Goal: Check status

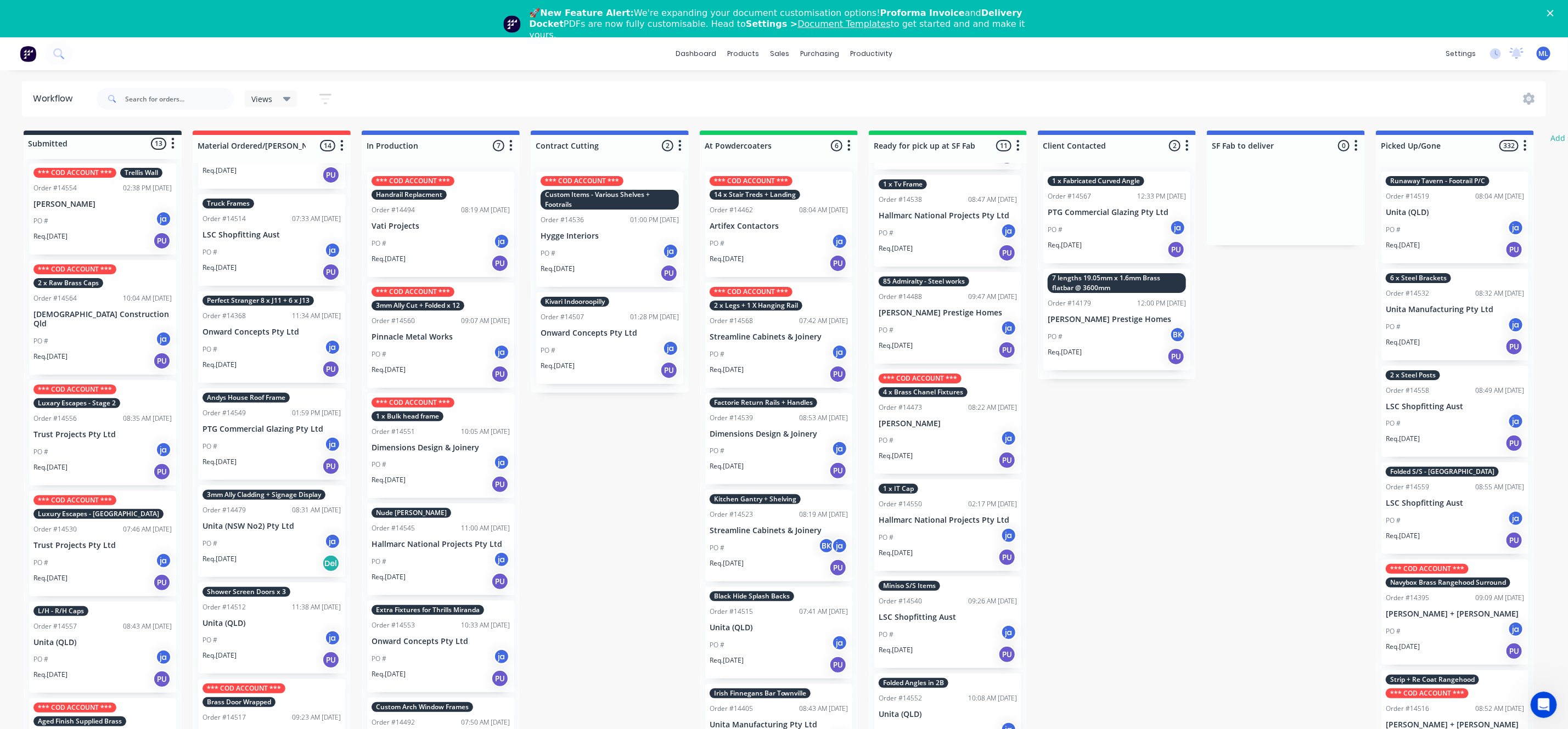
scroll to position [795, 0]
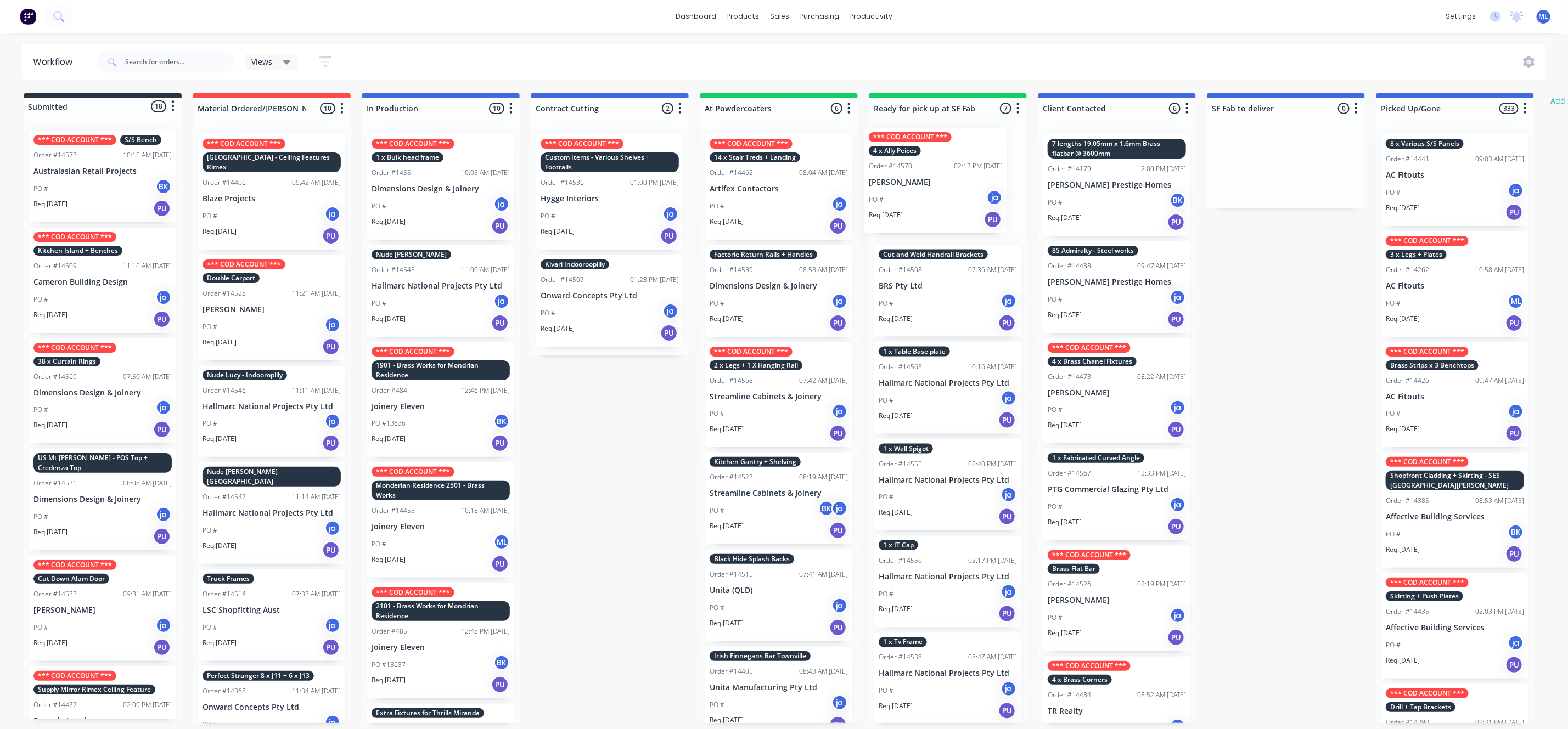
drag, startPoint x: 99, startPoint y: 276, endPoint x: 934, endPoint y: 178, distance: 840.7
click at [937, 180] on div "Submitted 18 Status colour #273444 hex #273444 Save Cancel Summaries Total orde…" at bounding box center [906, 408] width 1830 height 630
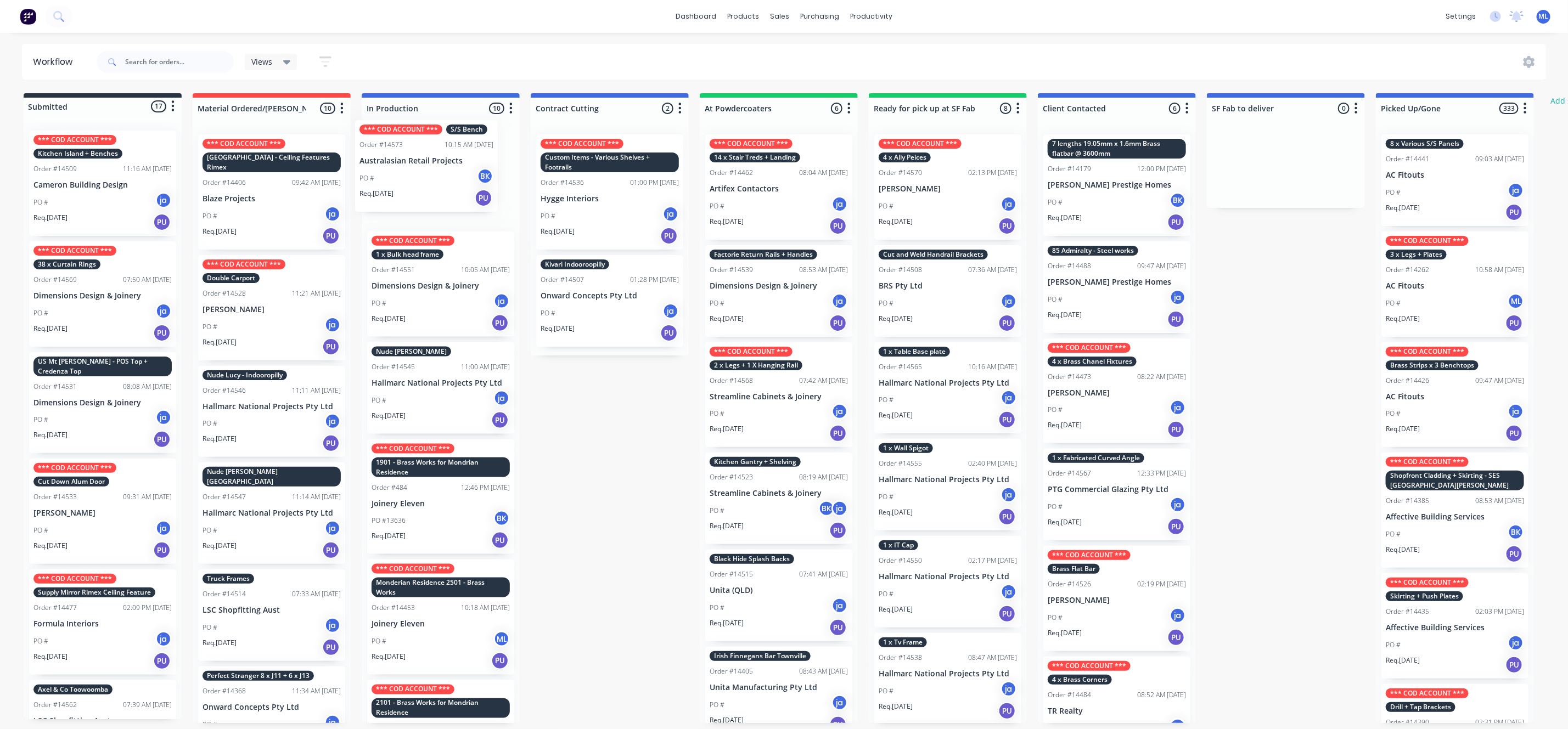
drag, startPoint x: 131, startPoint y: 197, endPoint x: 463, endPoint y: 186, distance: 332.2
click at [461, 187] on div "Submitted 17 Status colour #273444 hex #273444 Save Cancel Summaries Total orde…" at bounding box center [906, 408] width 1830 height 630
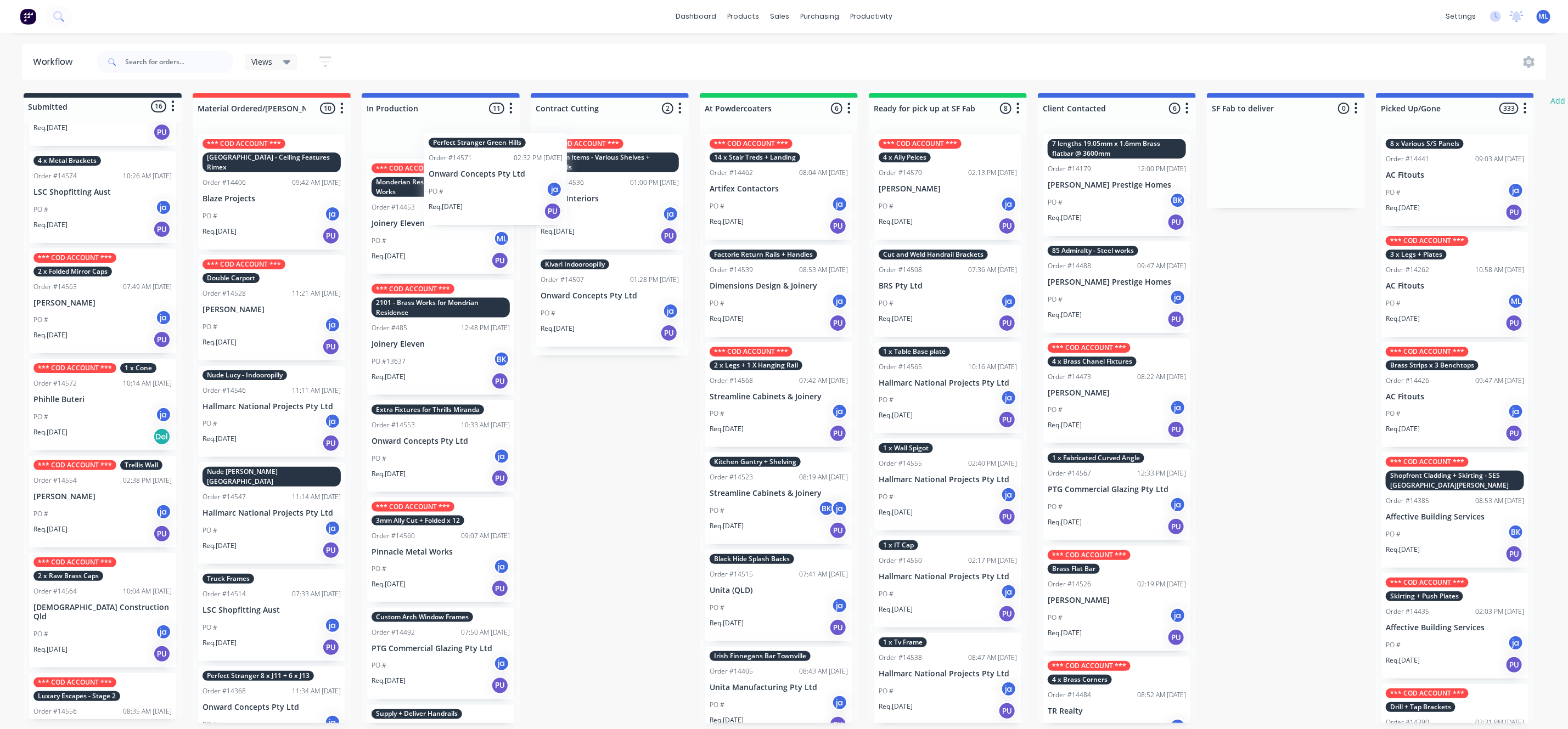
scroll to position [420, 0]
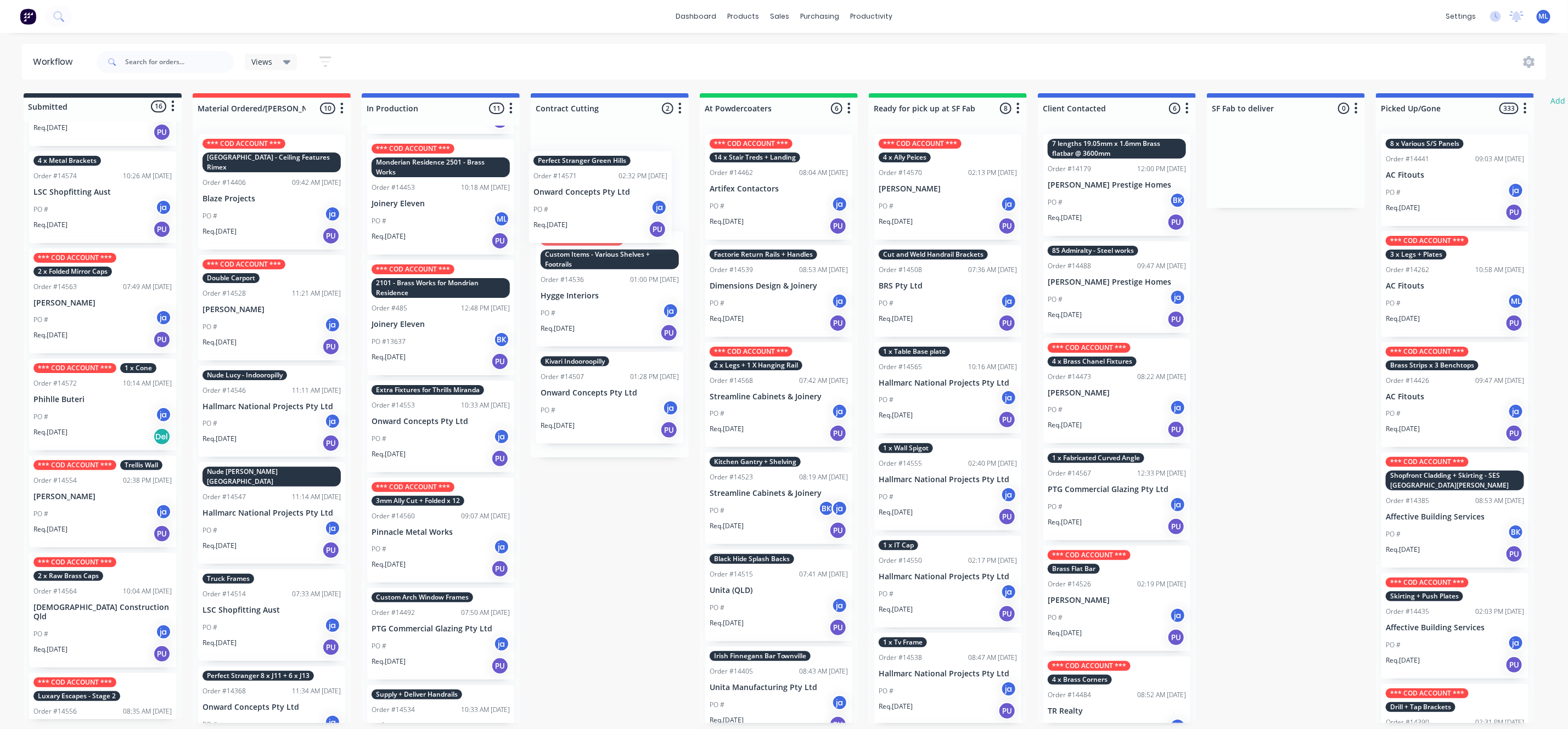
drag, startPoint x: 109, startPoint y: 263, endPoint x: 619, endPoint y: 197, distance: 514.3
click at [619, 197] on div "Submitted 16 Status colour #273444 hex #273444 Save Cancel Summaries Total orde…" at bounding box center [906, 408] width 1830 height 630
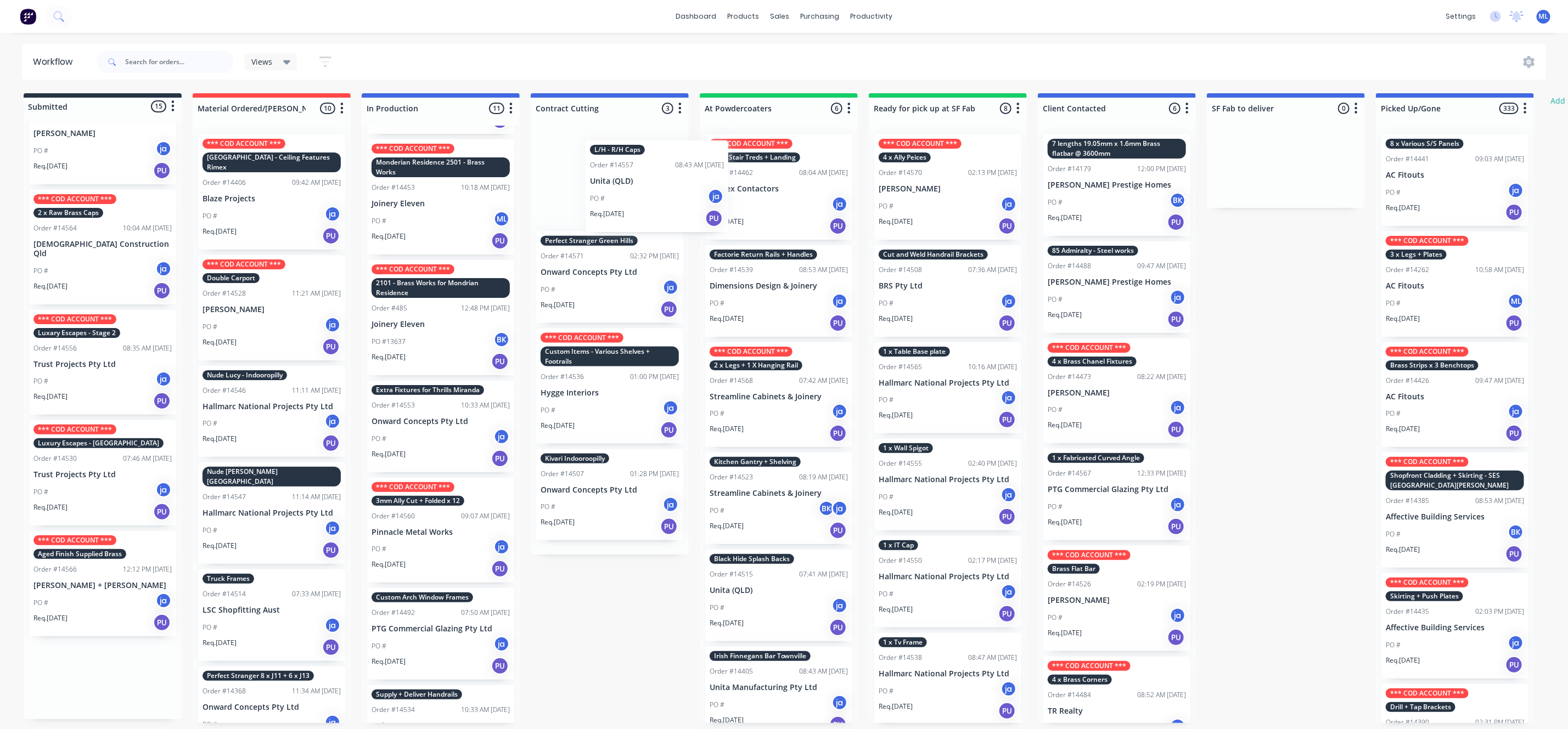
scroll to position [0, 0]
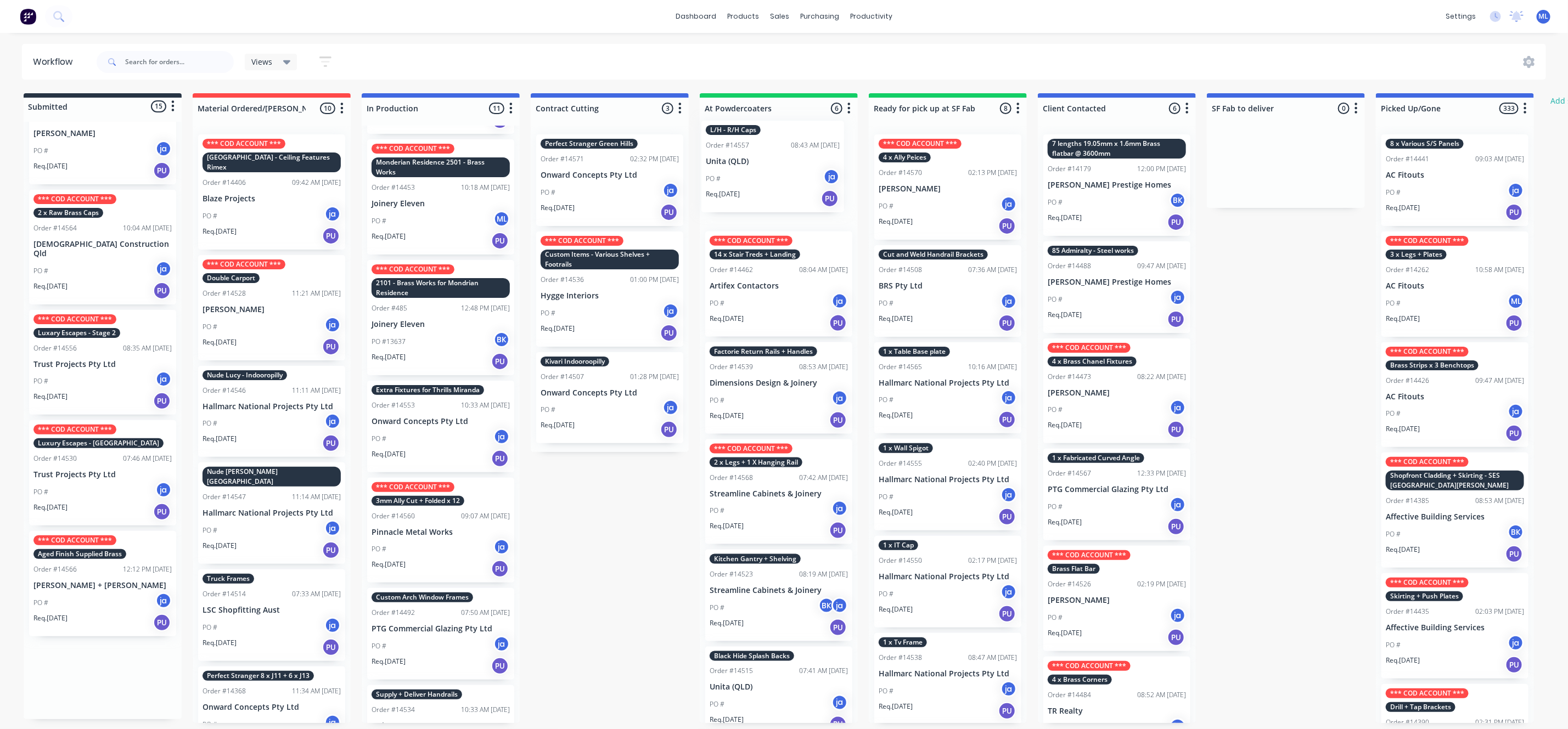
drag, startPoint x: 99, startPoint y: 563, endPoint x: 773, endPoint y: 172, distance: 779.2
click at [774, 171] on div "Submitted 15 Status colour #273444 hex #273444 Save Cancel Summaries Total orde…" at bounding box center [906, 408] width 1830 height 630
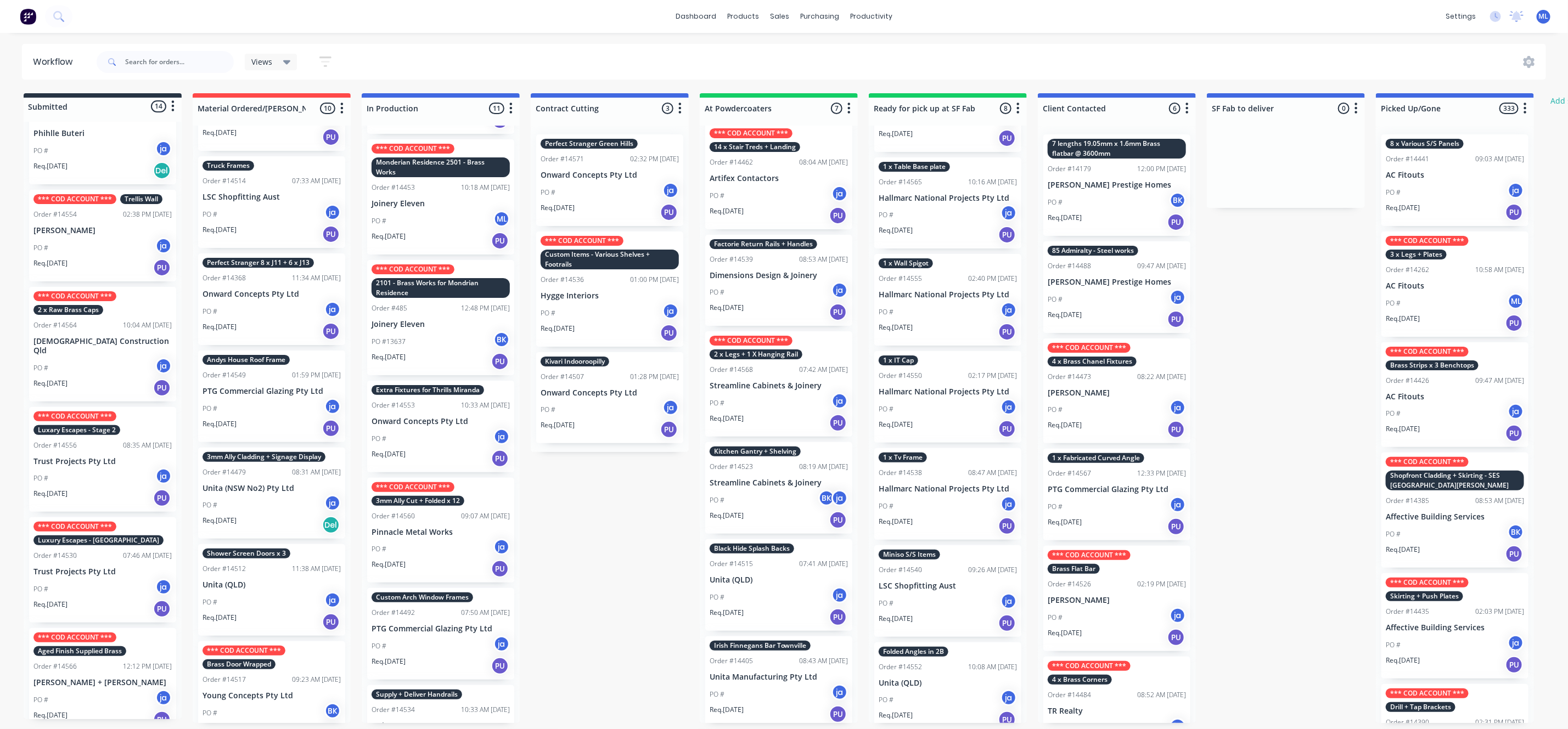
scroll to position [192, 0]
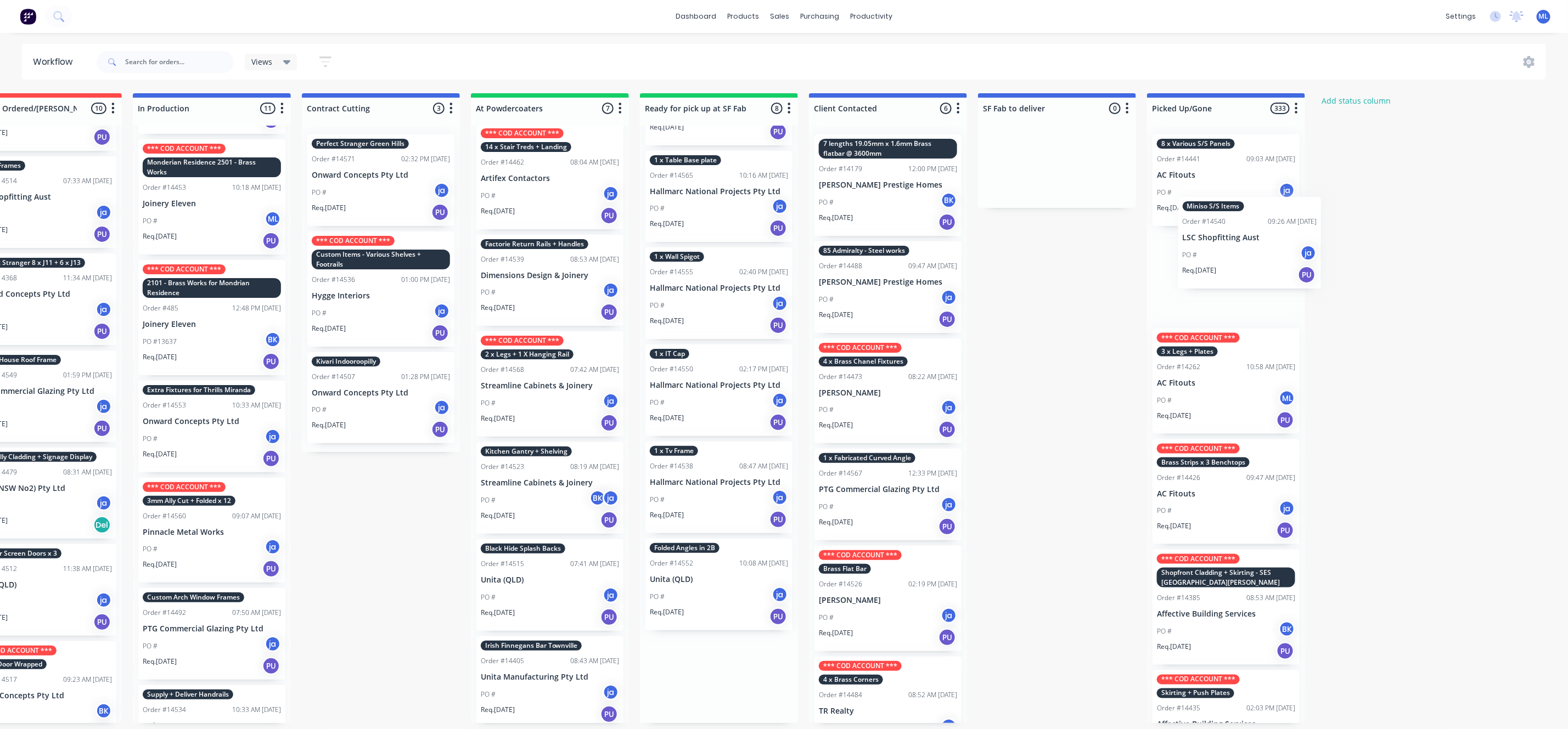
drag, startPoint x: 939, startPoint y: 563, endPoint x: 1242, endPoint y: 226, distance: 453.2
click at [1242, 226] on div "Submitted 14 Status colour #273444 hex #273444 Save Cancel Summaries Total orde…" at bounding box center [677, 408] width 1830 height 630
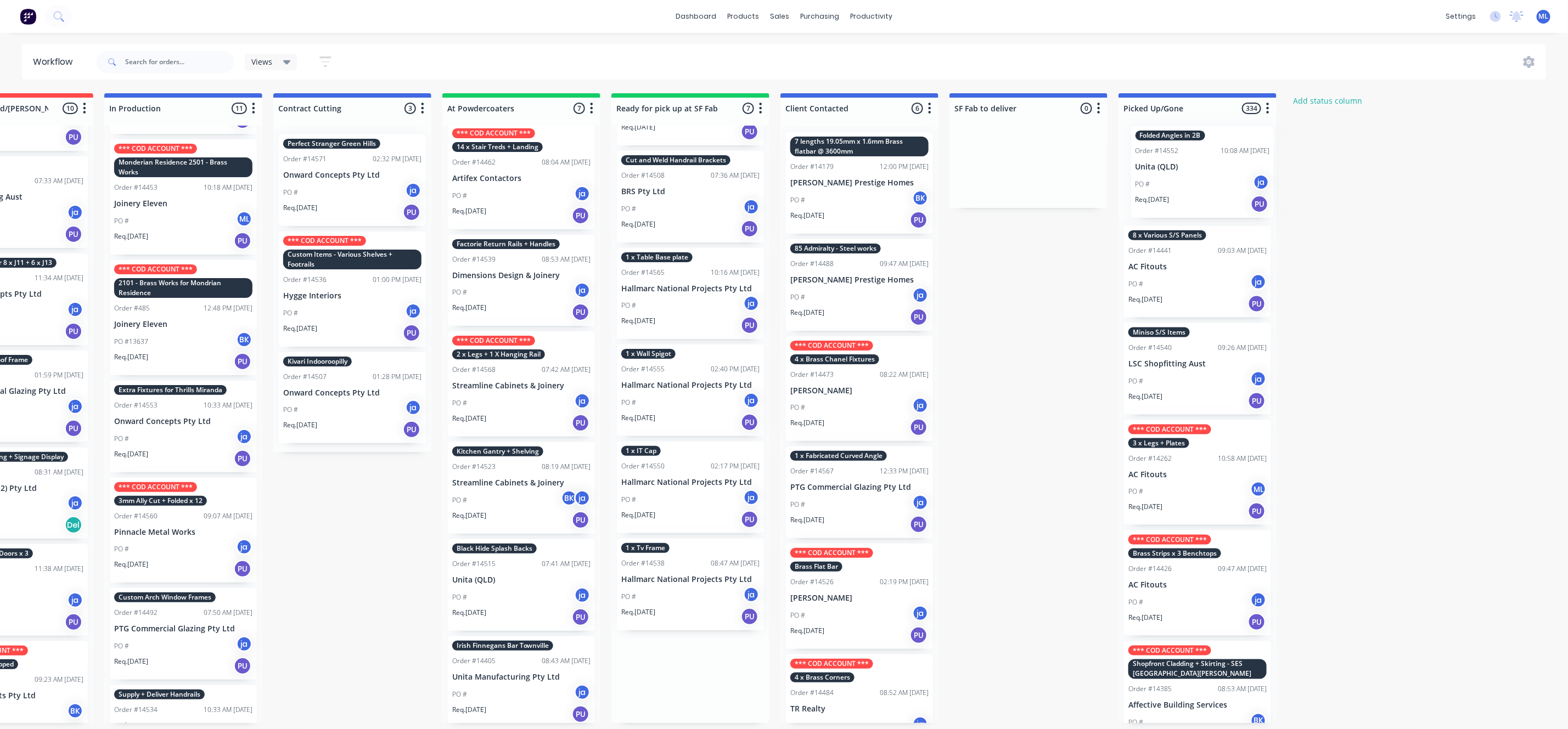
scroll to position [0, 262]
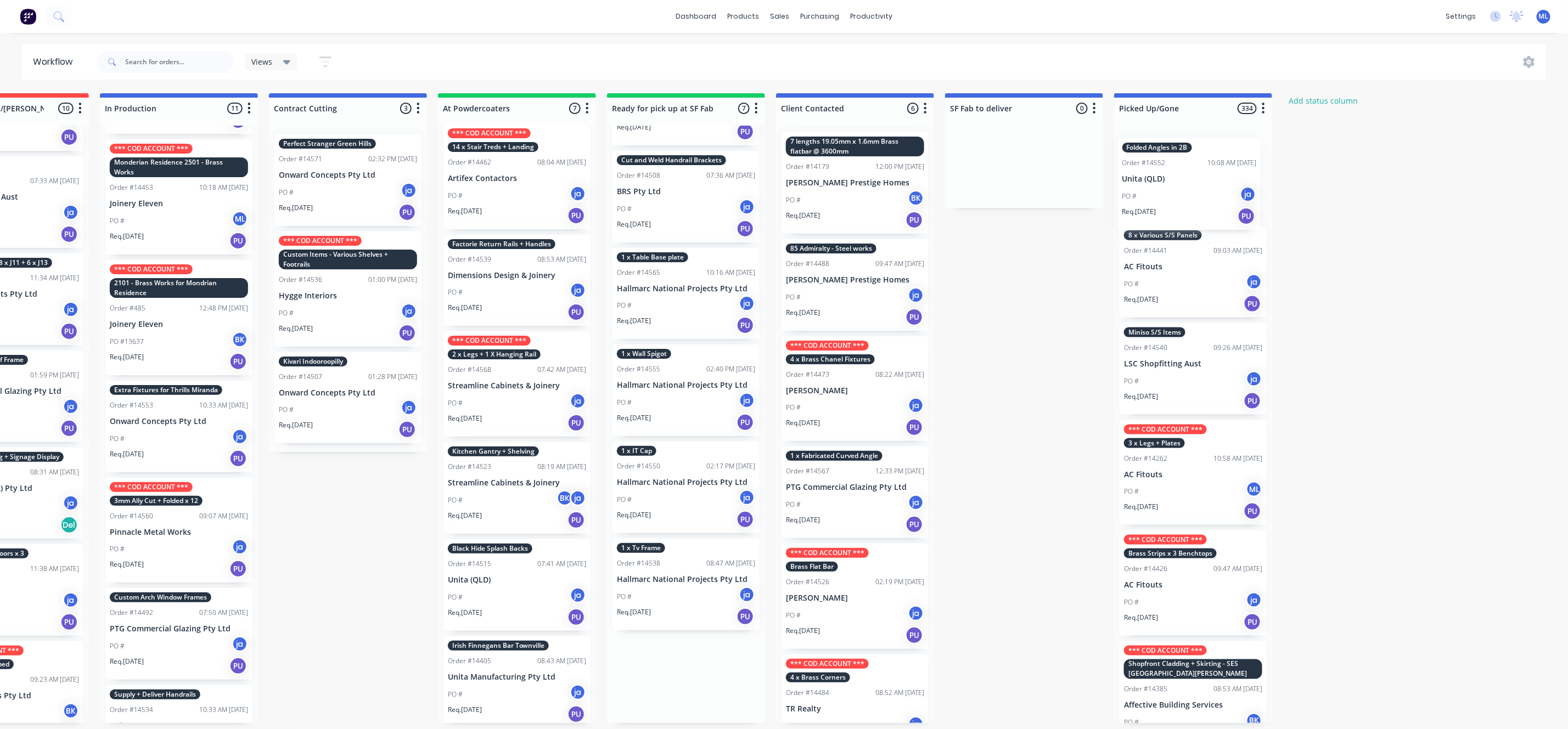
drag, startPoint x: 721, startPoint y: 666, endPoint x: 1203, endPoint y: 175, distance: 688.0
click at [1203, 175] on div "Submitted 14 Status colour #273444 hex #273444 Save Cancel Summaries Total orde…" at bounding box center [645, 408] width 1830 height 630
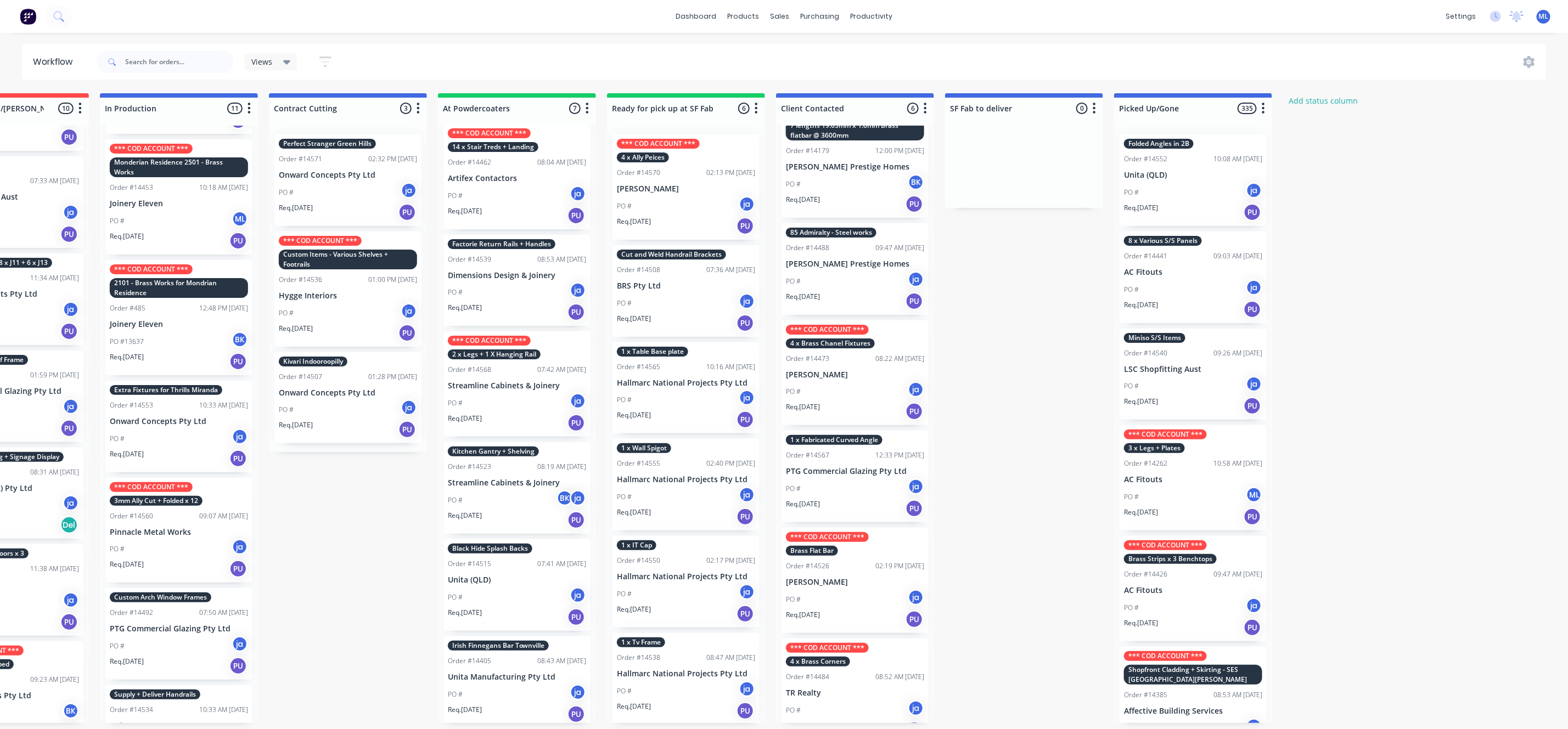
scroll to position [35, 0]
